Goal: Browse casually

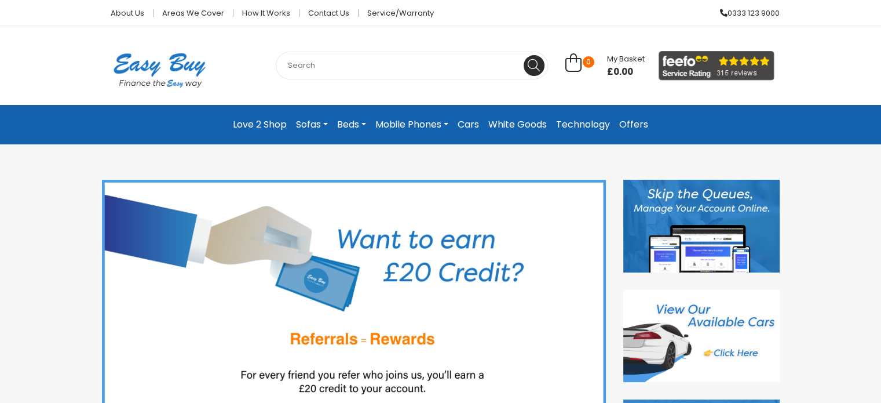
drag, startPoint x: 167, startPoint y: 73, endPoint x: 199, endPoint y: 93, distance: 38.0
click at [167, 73] on img at bounding box center [159, 70] width 115 height 65
click at [158, 82] on img at bounding box center [159, 70] width 115 height 65
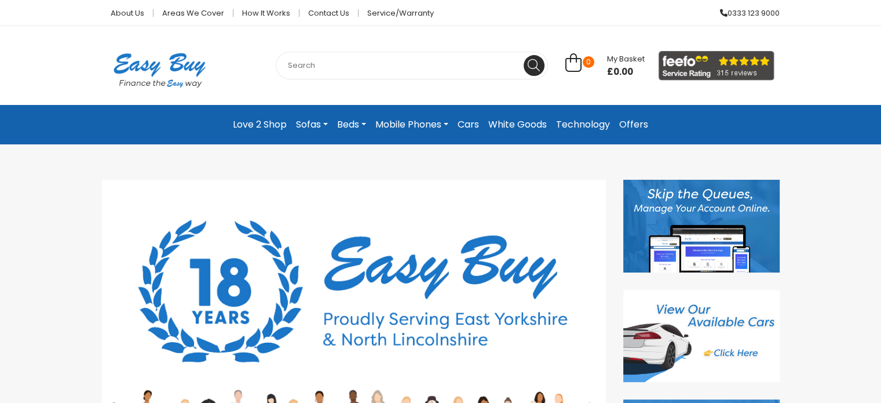
click at [131, 70] on img at bounding box center [159, 70] width 115 height 65
